Goal: Check status: Check status

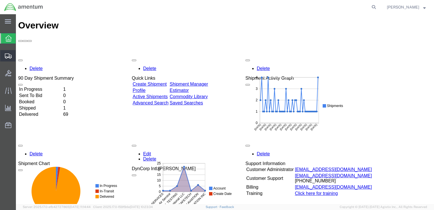
click at [0, 0] on span "Shipment Manager" at bounding box center [0, 0] width 0 height 0
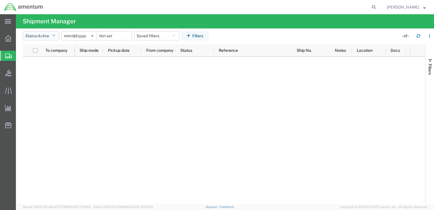
click at [52, 40] on button "Status: Active" at bounding box center [41, 35] width 37 height 9
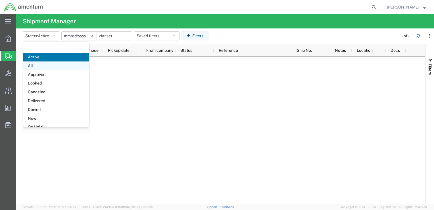
click at [48, 66] on span "All" at bounding box center [56, 65] width 66 height 9
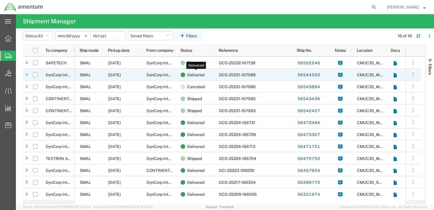
click at [206, 76] on div "Delivered" at bounding box center [196, 75] width 31 height 12
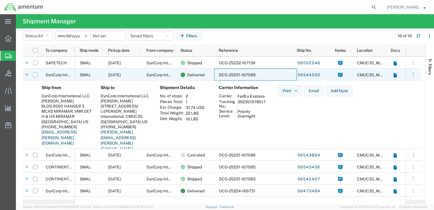
click at [214, 75] on div "DCO-25231-167089" at bounding box center [255, 75] width 83 height 12
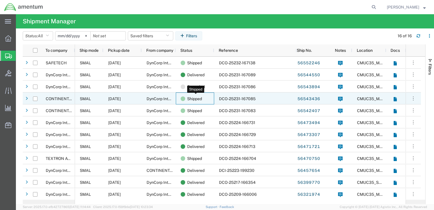
click at [210, 97] on div "Shipped" at bounding box center [196, 99] width 31 height 12
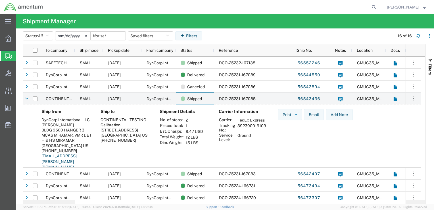
click at [247, 124] on td "392300019109" at bounding box center [252, 128] width 33 height 10
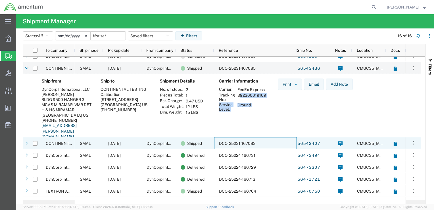
drag, startPoint x: 247, startPoint y: 124, endPoint x: 218, endPoint y: 140, distance: 32.7
click at [218, 140] on div "DCO-25231-167083" at bounding box center [255, 143] width 83 height 12
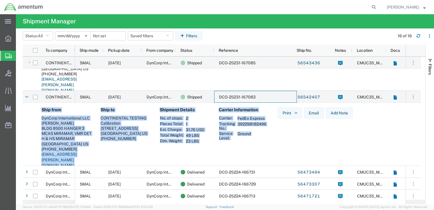
scroll to position [77, 0]
click at [257, 146] on div "Carrier Information Carrier: FedEx Express Tracking No.: 392298182496 Service L…" at bounding box center [243, 139] width 59 height 65
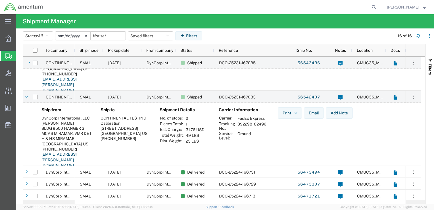
click at [250, 125] on td "392298182496" at bounding box center [252, 126] width 33 height 10
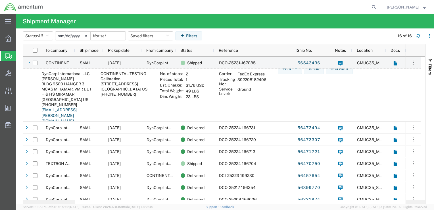
scroll to position [93, 0]
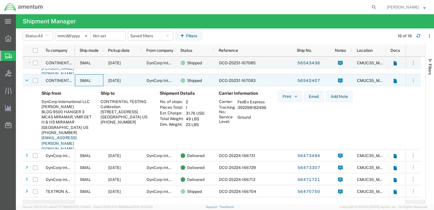
click at [96, 82] on div "SMAL" at bounding box center [89, 80] width 28 height 12
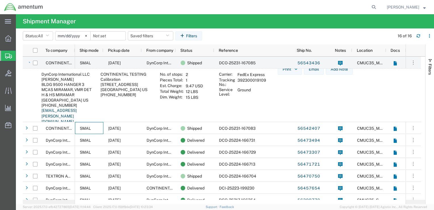
scroll to position [0, 0]
